Goal: Information Seeking & Learning: Learn about a topic

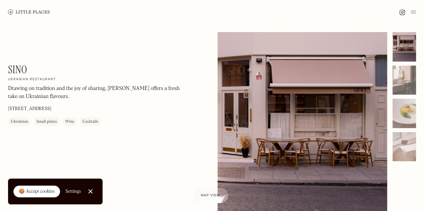
click at [14, 12] on img at bounding box center [29, 11] width 42 height 5
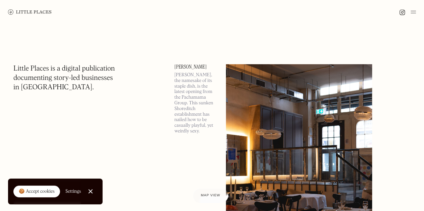
click at [39, 193] on div "🍪 Accept cookies" at bounding box center [37, 191] width 36 height 7
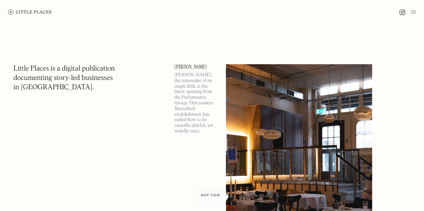
click at [414, 11] on img at bounding box center [412, 12] width 5 height 8
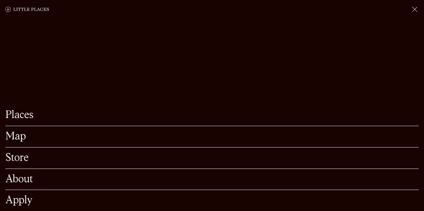
click at [16, 132] on link "Map" at bounding box center [211, 137] width 413 height 10
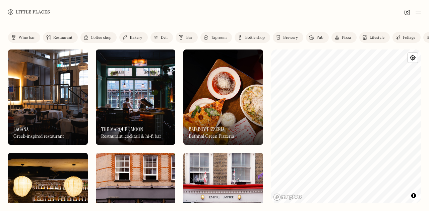
click at [188, 39] on div "Bar" at bounding box center [189, 38] width 6 height 4
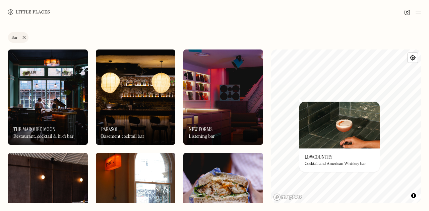
click at [350, 161] on div "© Mapbox © OpenStreetMap Improve this map On Our Radar Lowcountry Cocktail and …" at bounding box center [346, 127] width 150 height 154
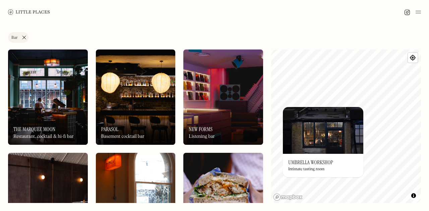
click at [23, 36] on link "Bar" at bounding box center [18, 37] width 20 height 11
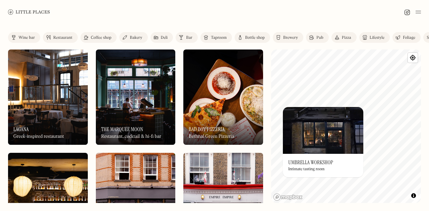
click at [21, 36] on div "Wine bar" at bounding box center [26, 38] width 16 height 4
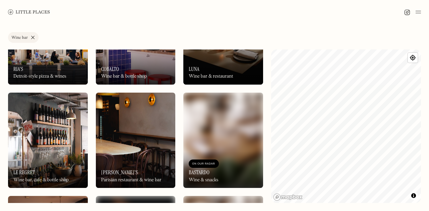
scroll to position [100, 0]
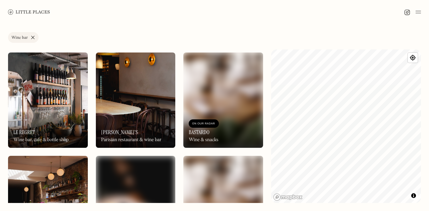
click at [222, 129] on div "On Our Radar Bastardo Wine & snacks" at bounding box center [223, 129] width 80 height 37
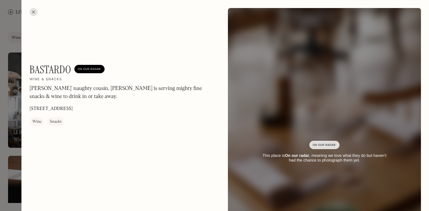
click at [31, 9] on div at bounding box center [33, 12] width 8 height 8
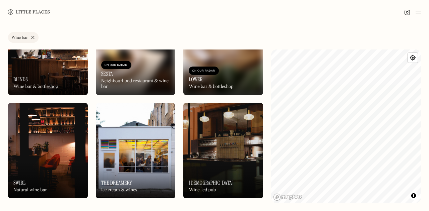
scroll to position [268, 0]
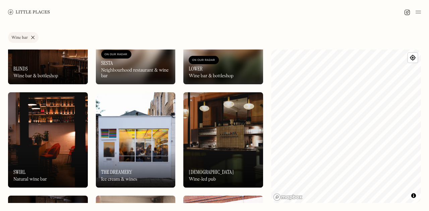
click at [233, 67] on div "On Our Radar Lower Wine bar & bottleshop" at bounding box center [223, 66] width 80 height 37
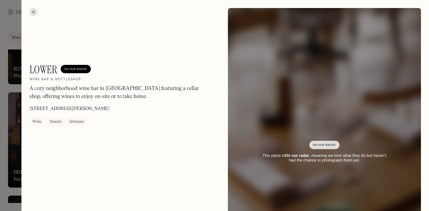
click at [31, 10] on div at bounding box center [33, 12] width 8 height 8
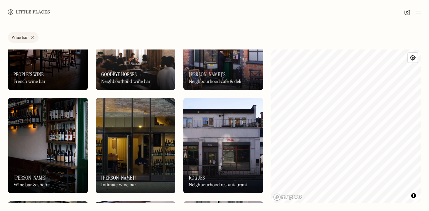
scroll to position [502, 0]
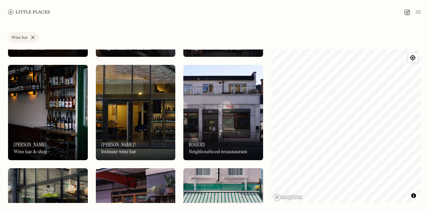
click at [218, 126] on div "On Our Radar Rogues Neighbourhood restautaurant" at bounding box center [223, 142] width 80 height 37
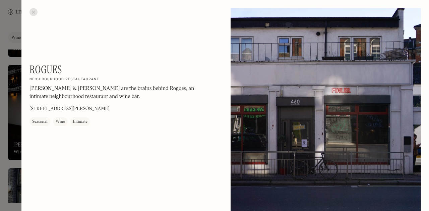
click at [32, 10] on div at bounding box center [33, 12] width 8 height 8
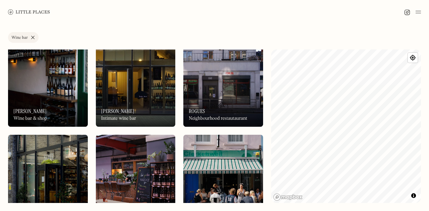
scroll to position [603, 0]
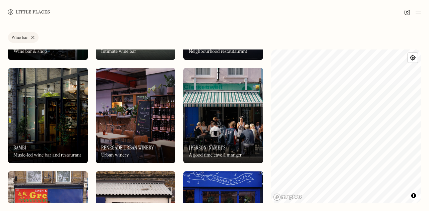
click at [230, 133] on div "On Our Radar [PERSON_NAME]'s A good time cave à manger" at bounding box center [223, 145] width 80 height 37
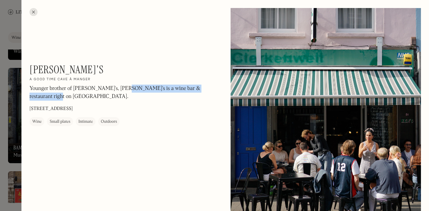
drag, startPoint x: 117, startPoint y: 89, endPoint x: 133, endPoint y: 102, distance: 20.8
click at [133, 102] on div "Younger brother of [PERSON_NAME]'s, [PERSON_NAME]'s is a wine bar & restaurant …" at bounding box center [119, 94] width 181 height 19
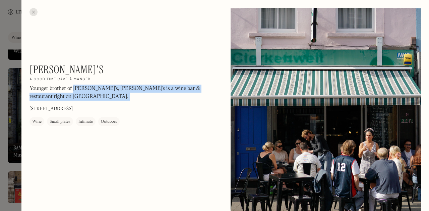
drag, startPoint x: 133, startPoint y: 102, endPoint x: 76, endPoint y: 90, distance: 57.9
click at [77, 89] on div "Younger brother of [PERSON_NAME]'s, [PERSON_NAME]'s is a wine bar & restaurant …" at bounding box center [119, 94] width 181 height 19
click at [76, 90] on p "Younger brother of [PERSON_NAME]'s, [PERSON_NAME]'s is a wine bar & restaurant …" at bounding box center [119, 93] width 181 height 16
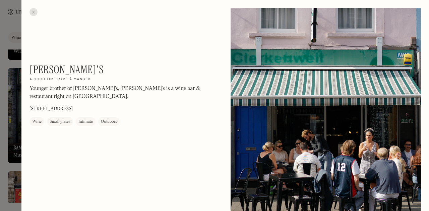
click at [34, 14] on div at bounding box center [33, 12] width 8 height 8
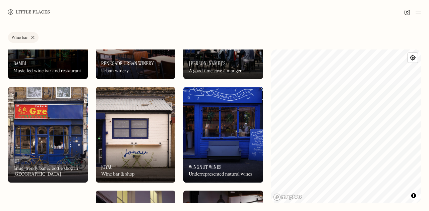
scroll to position [703, 0]
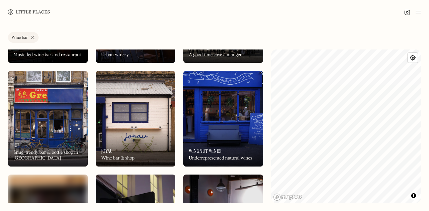
click at [121, 130] on div "On Our Radar Joyau Wine bar & shop" at bounding box center [136, 148] width 80 height 37
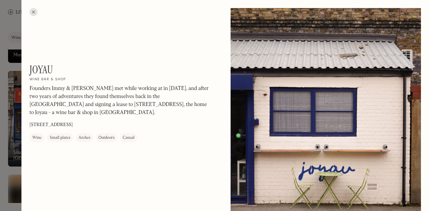
click at [31, 10] on div at bounding box center [33, 12] width 8 height 8
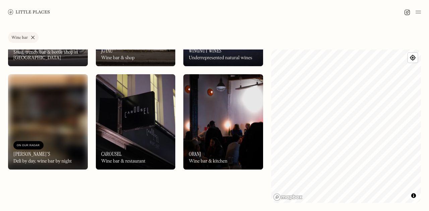
scroll to position [837, 0]
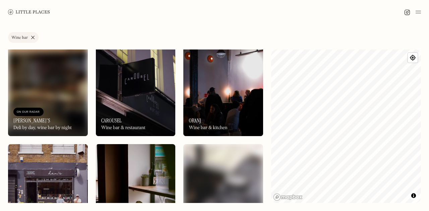
click at [141, 122] on div "On Our Radar Carousel Wine bar & restaurant" at bounding box center [136, 117] width 80 height 37
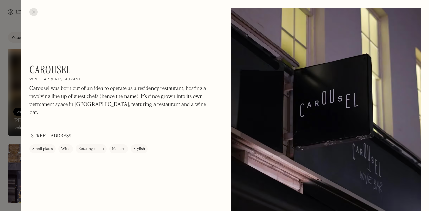
click at [36, 12] on div at bounding box center [33, 12] width 8 height 8
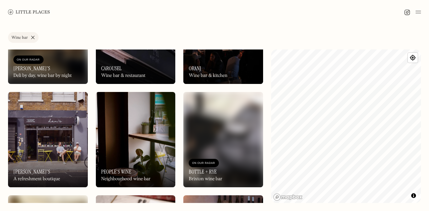
scroll to position [937, 0]
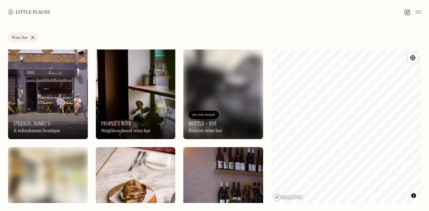
click at [151, 116] on div "On Our Radar People's Wine Neighbourhood wine bar" at bounding box center [136, 120] width 80 height 37
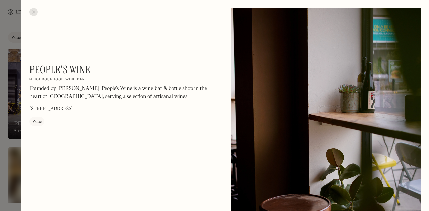
click at [34, 10] on div at bounding box center [33, 12] width 8 height 8
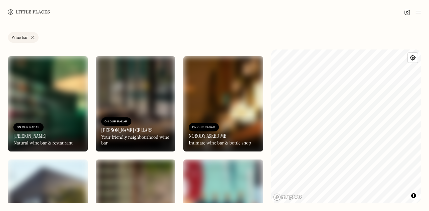
scroll to position [1339, 0]
